Goal: Task Accomplishment & Management: Complete application form

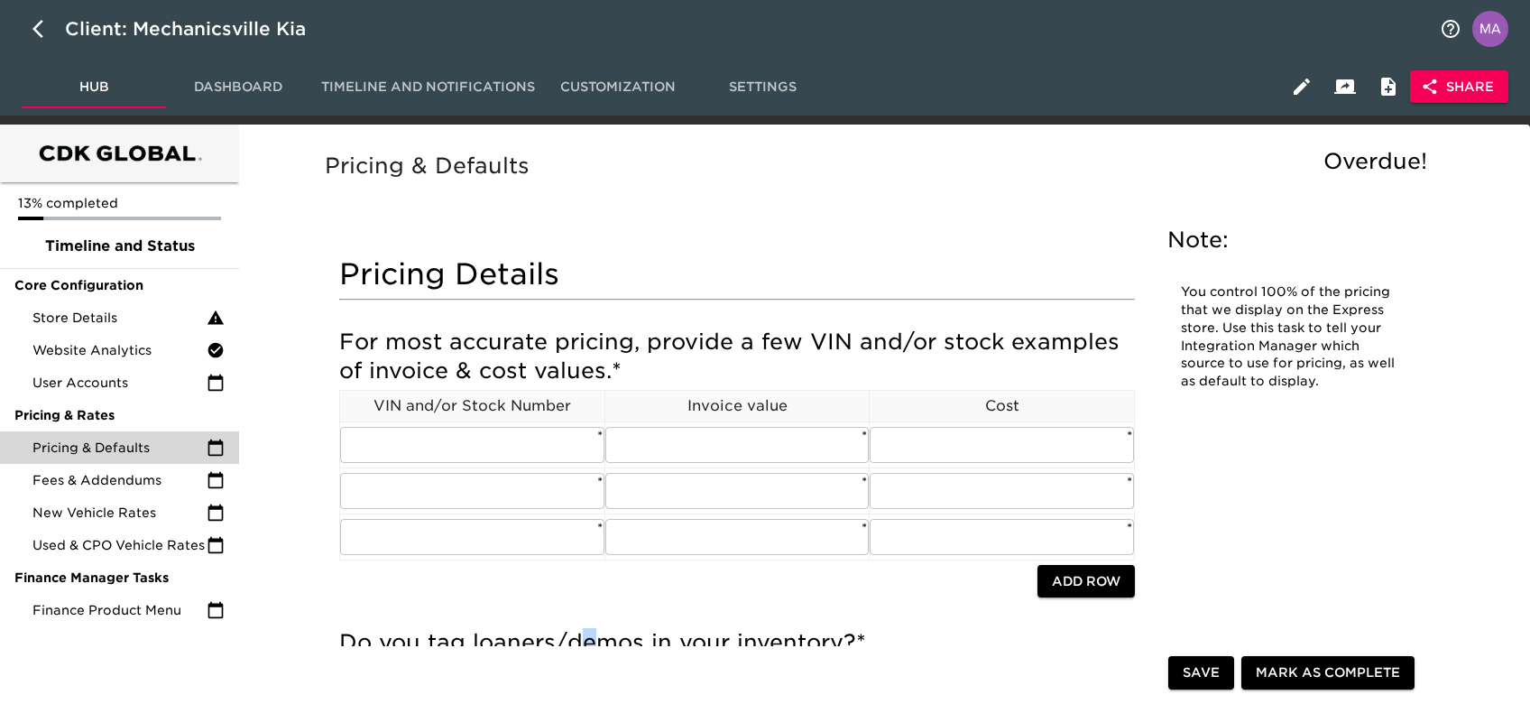
drag, startPoint x: 596, startPoint y: 638, endPoint x: 585, endPoint y: 639, distance: 11.8
click at [585, 639] on h5 "Do you tag loaners/demos in your inventory? *" at bounding box center [737, 642] width 796 height 29
click at [683, 170] on h5 "Pricing & Defaults" at bounding box center [880, 166] width 1111 height 29
click at [36, 32] on icon "button" at bounding box center [37, 29] width 11 height 18
select select "10"
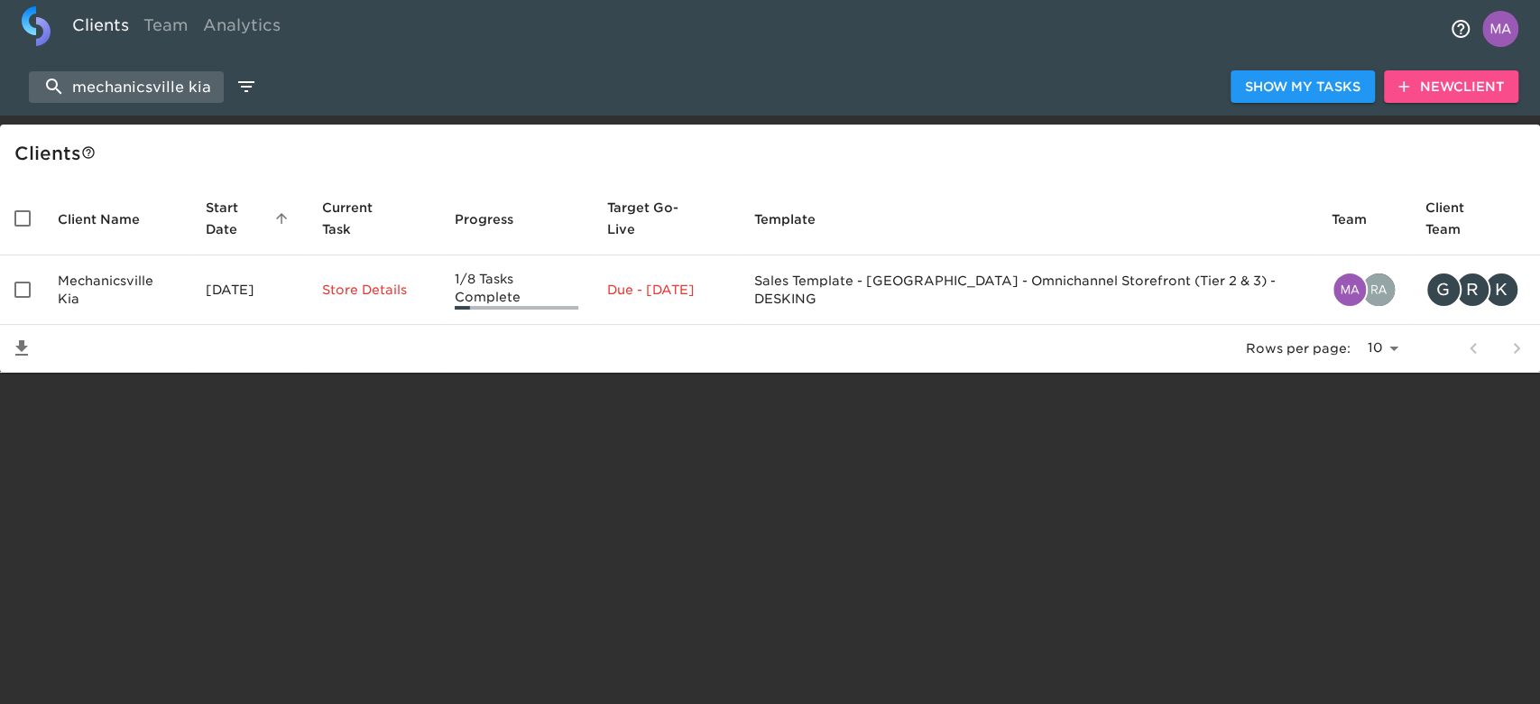
click at [1422, 70] on button "New Client" at bounding box center [1451, 86] width 134 height 33
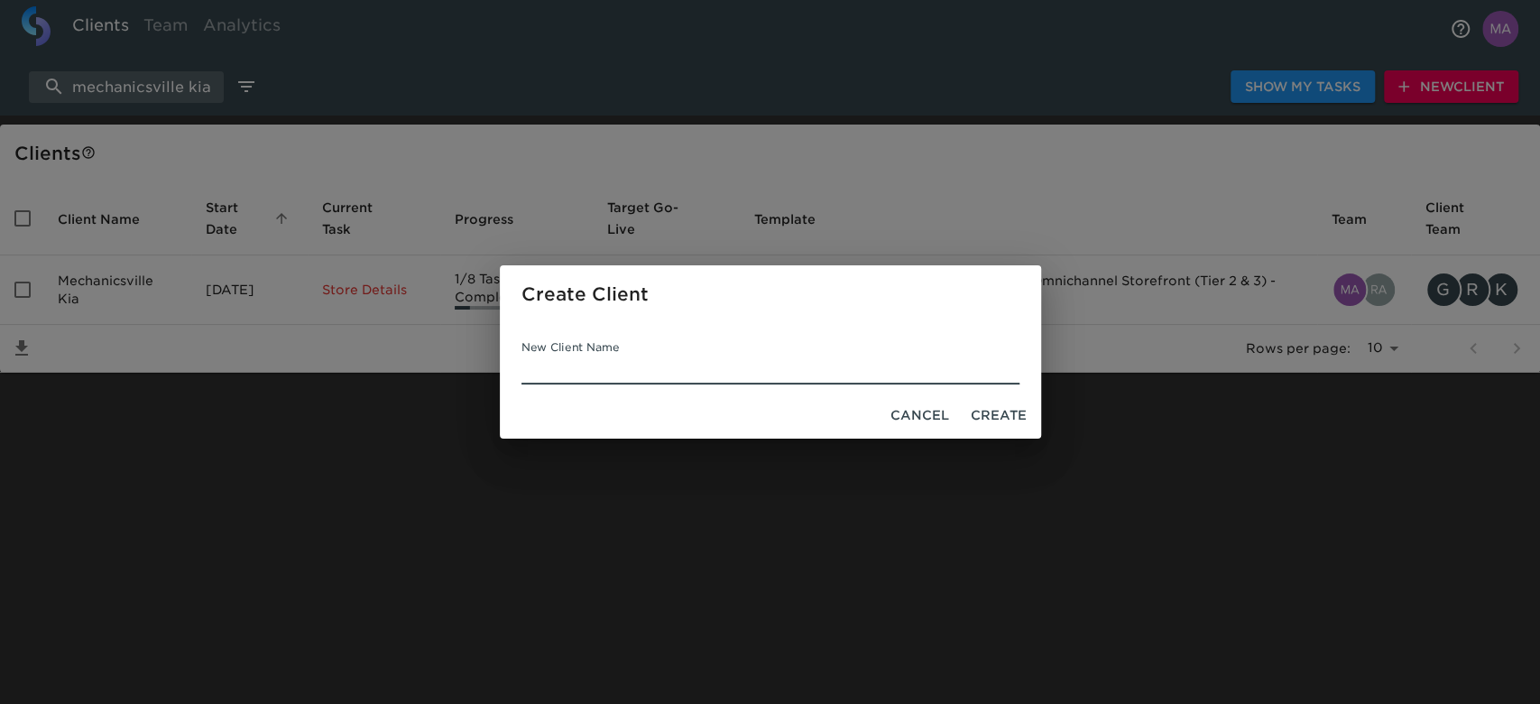
click at [801, 364] on input "New Client Name" at bounding box center [770, 369] width 498 height 29
paste input "[PERSON_NAME] INFINITI OF NORTHERN [US_STATE]"
type input "[PERSON_NAME] INFINITI OF NORTHERN [US_STATE]"
click at [989, 409] on span "Create" at bounding box center [999, 415] width 56 height 23
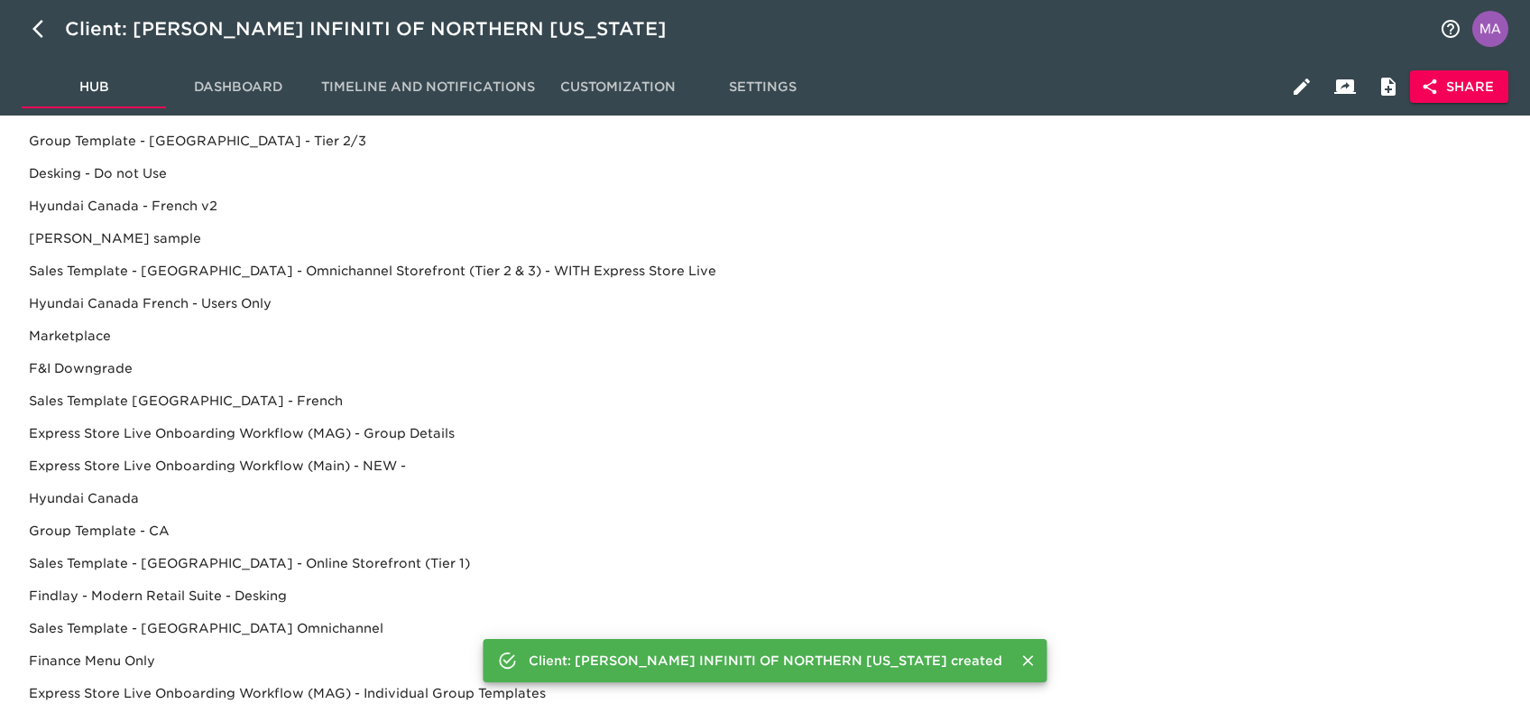
scroll to position [893, 0]
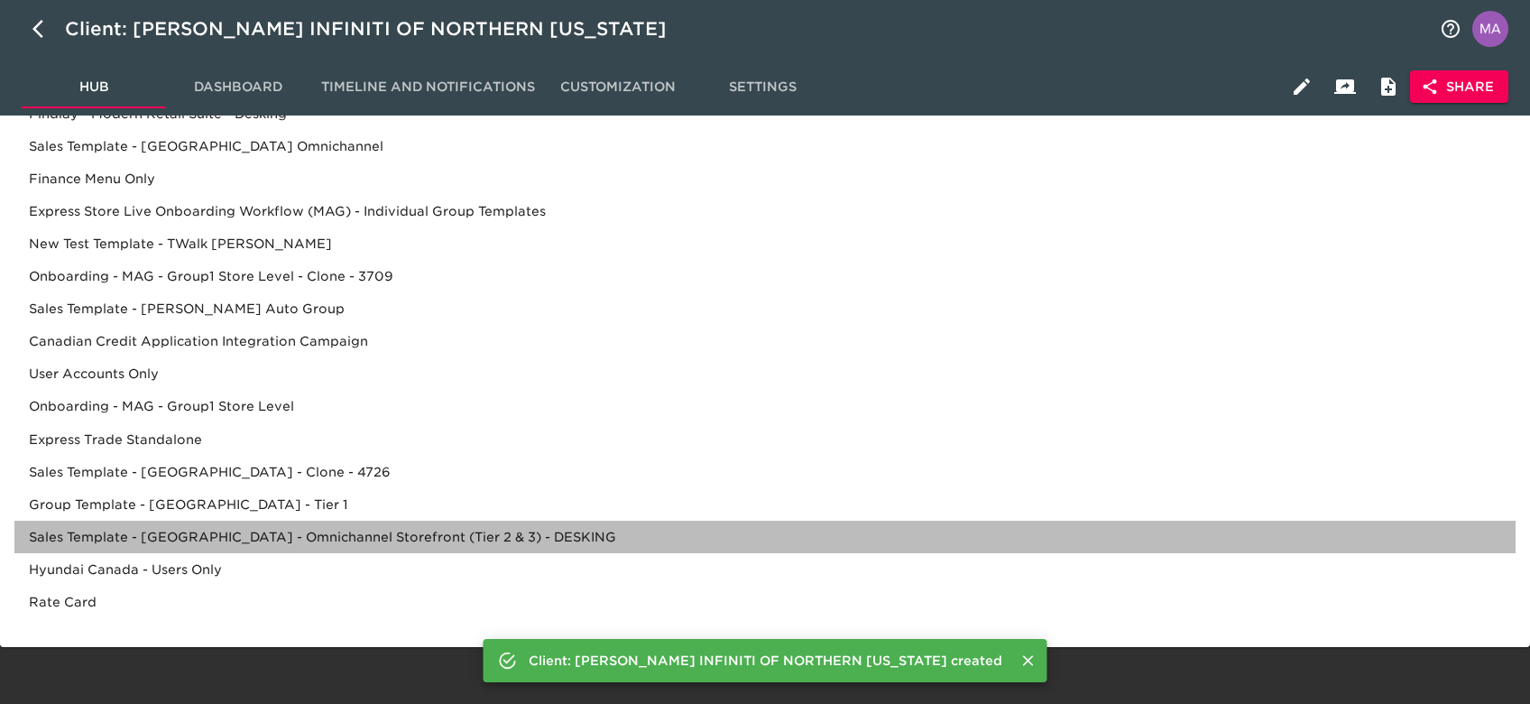
click at [314, 540] on div "Sales Template - [GEOGRAPHIC_DATA] - Omnichannel Storefront (Tier 2 & 3) - DESK…" at bounding box center [764, 537] width 1501 height 32
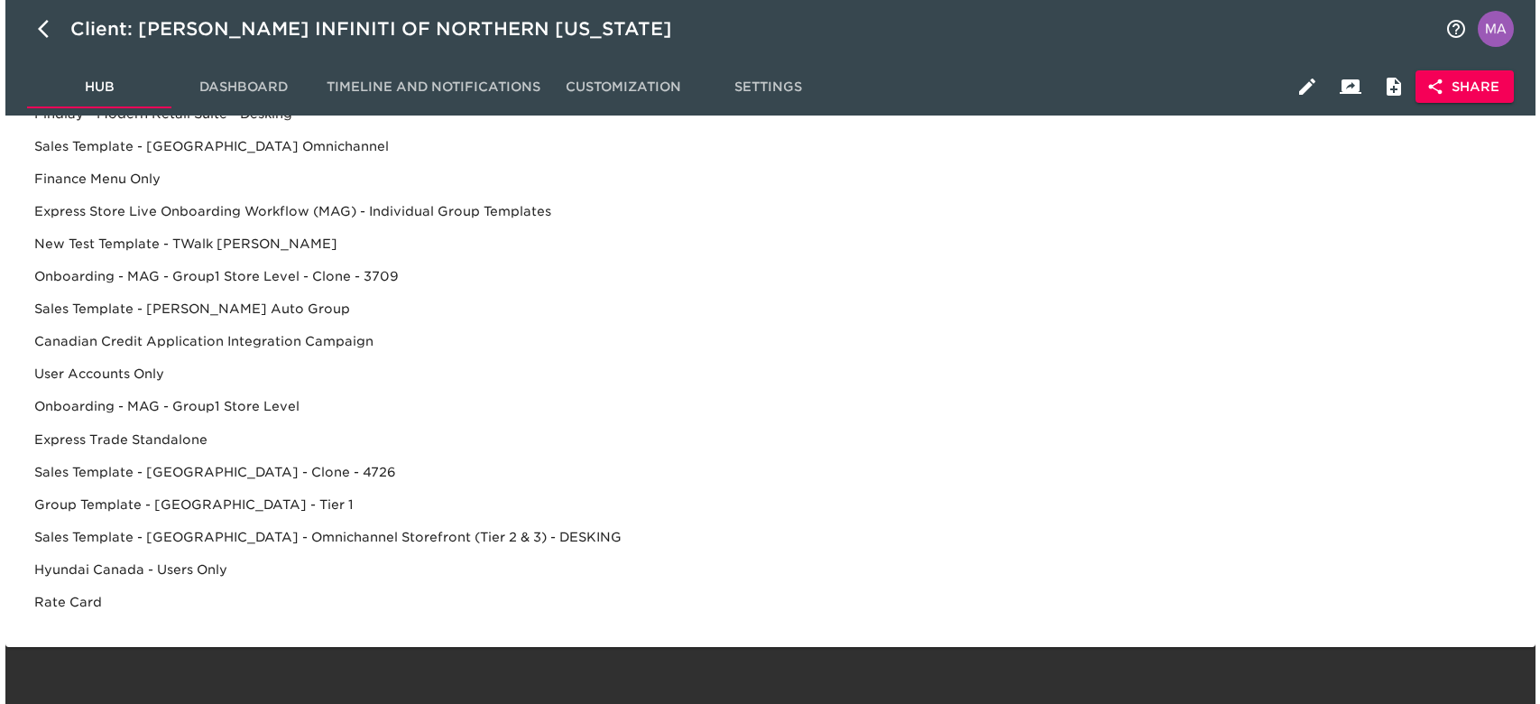
scroll to position [0, 0]
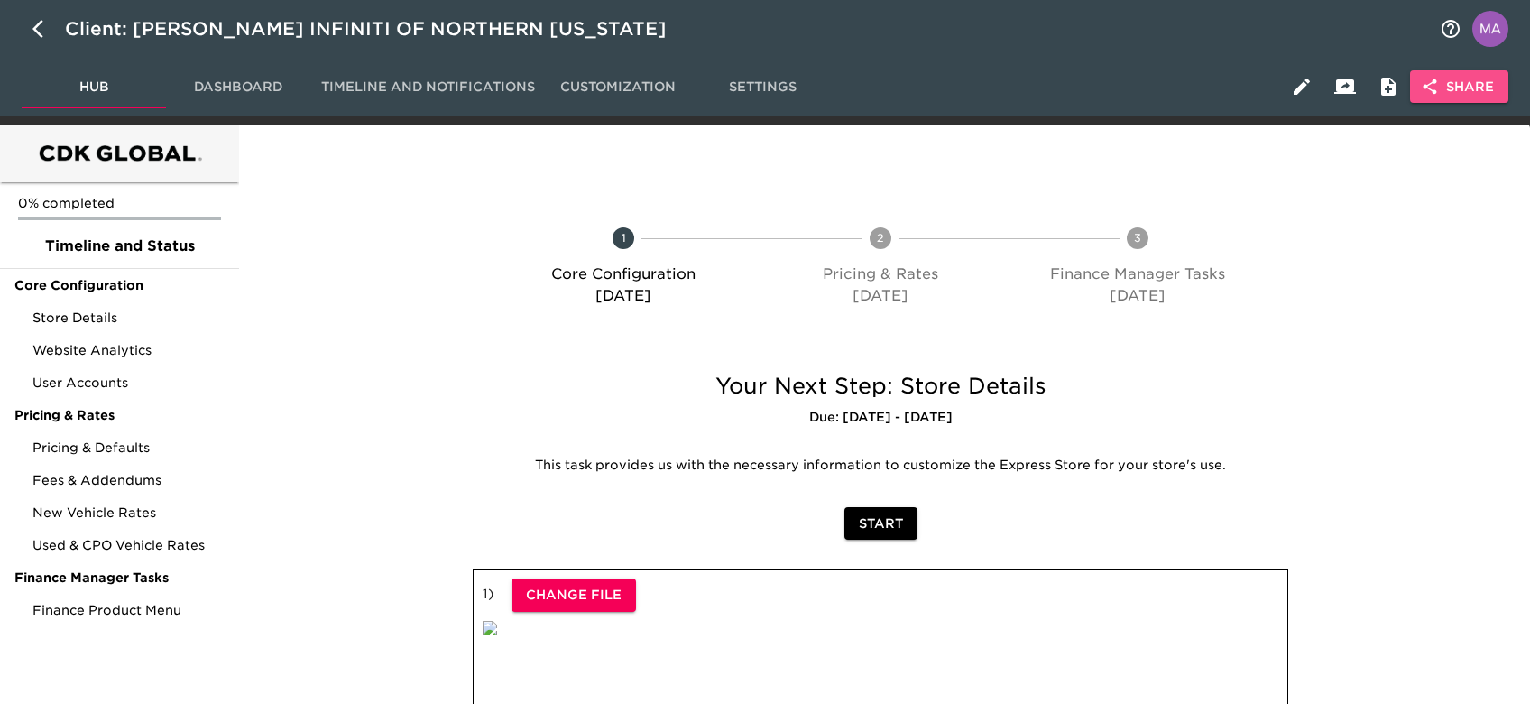
click at [1454, 83] on span "Share" at bounding box center [1458, 87] width 69 height 23
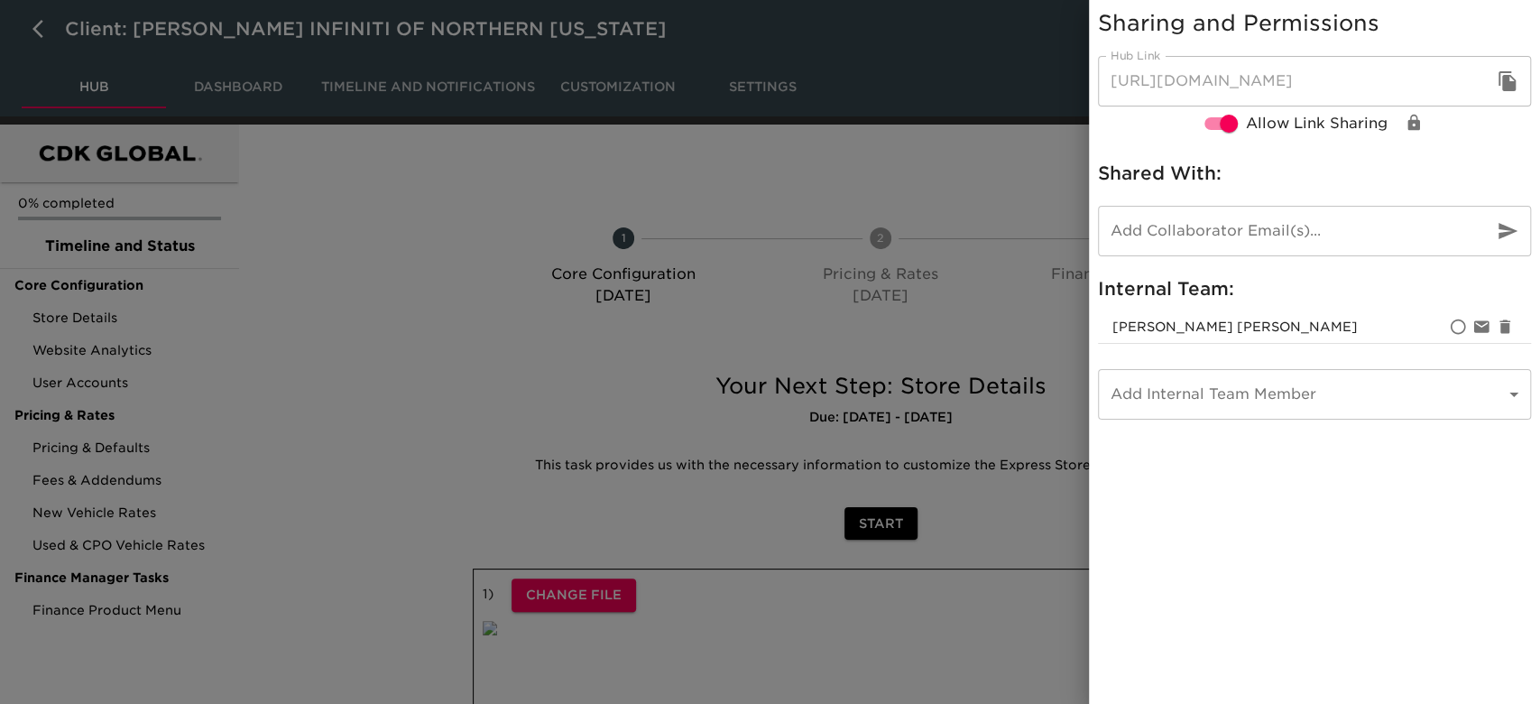
click at [1322, 242] on input "email" at bounding box center [1288, 231] width 381 height 51
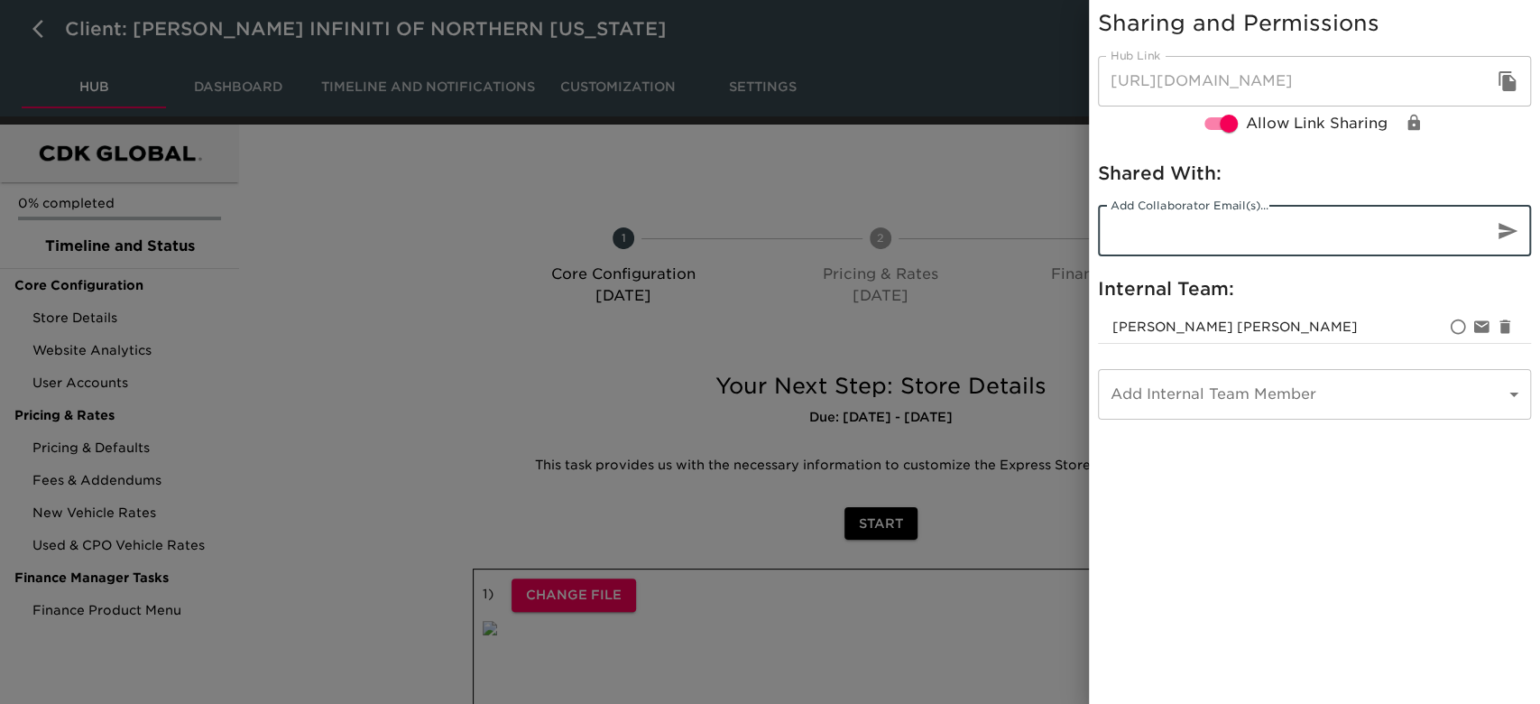
paste input "[EMAIL_ADDRESS][DOMAIN_NAME]"
type input "[EMAIL_ADDRESS][DOMAIN_NAME]"
click at [1505, 224] on icon "button" at bounding box center [1508, 231] width 22 height 22
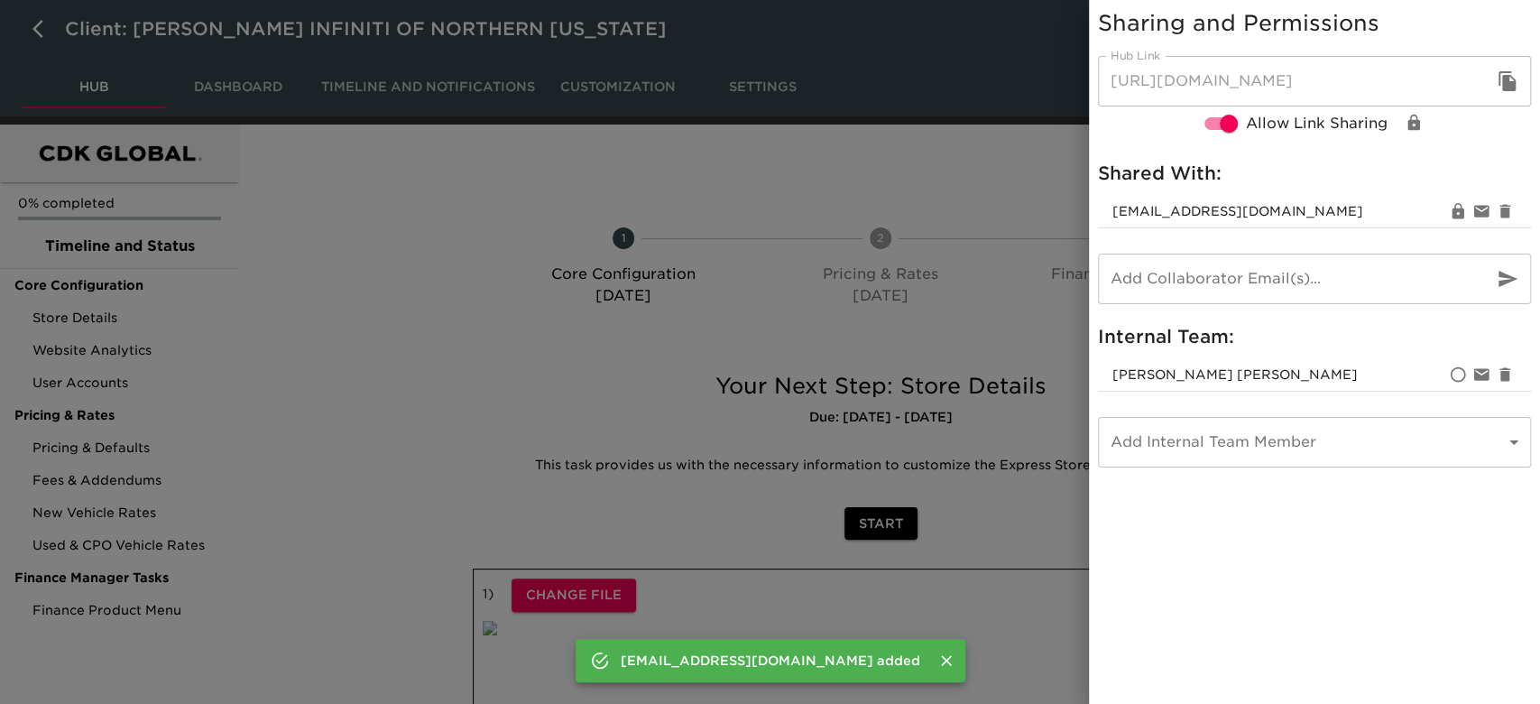
click at [1513, 79] on icon "button" at bounding box center [1506, 81] width 17 height 20
